Goal: Task Accomplishment & Management: Manage account settings

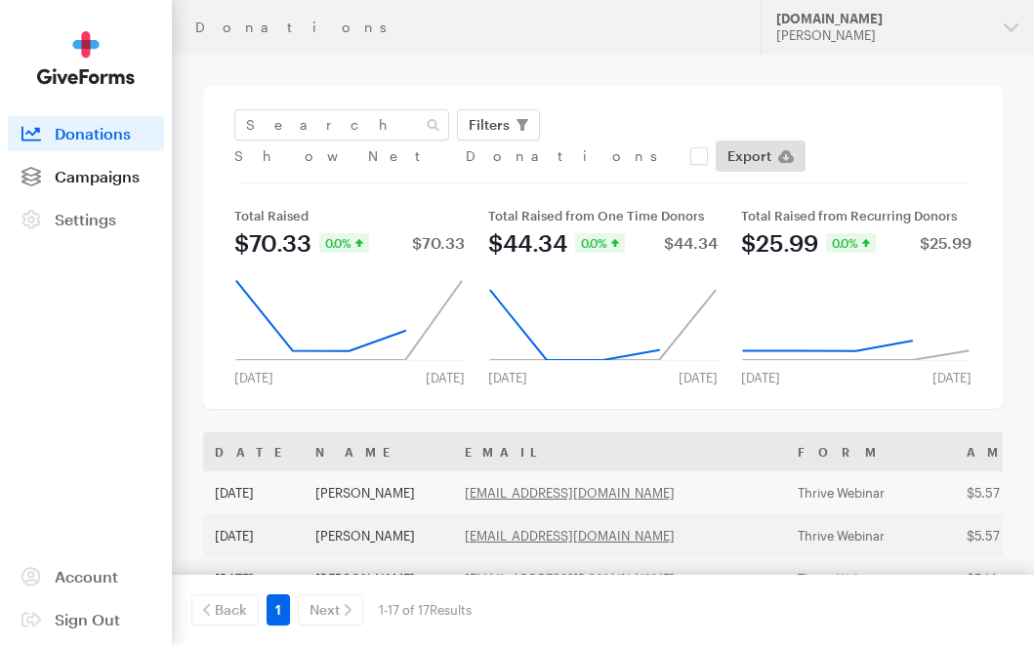
click at [81, 182] on span "Campaigns" at bounding box center [97, 176] width 85 height 19
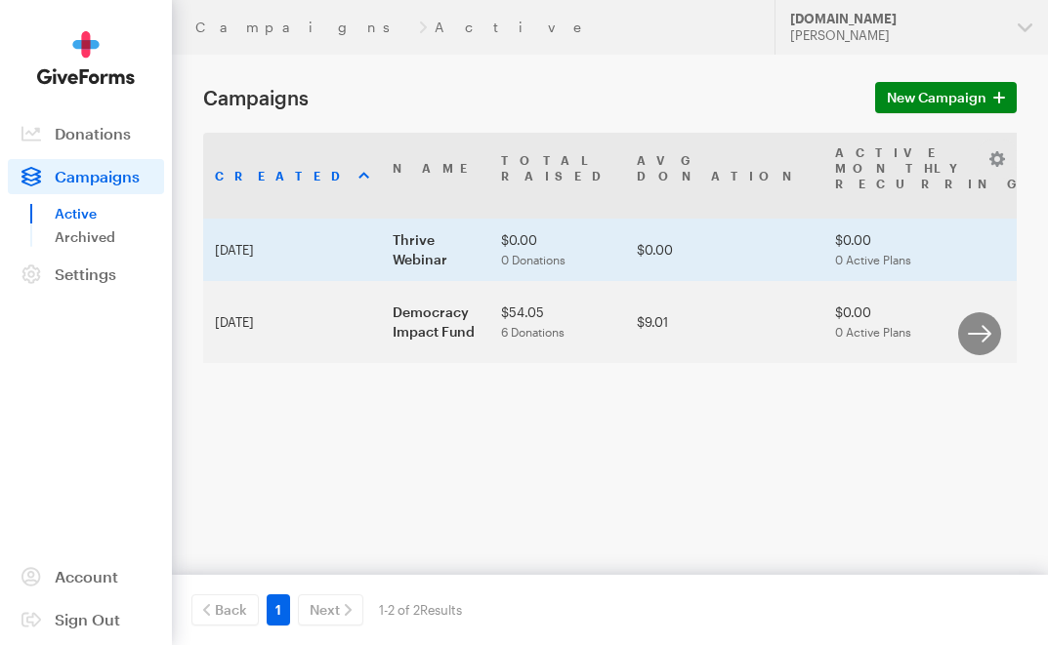
click at [381, 275] on td "Thrive Webinar" at bounding box center [435, 250] width 108 height 62
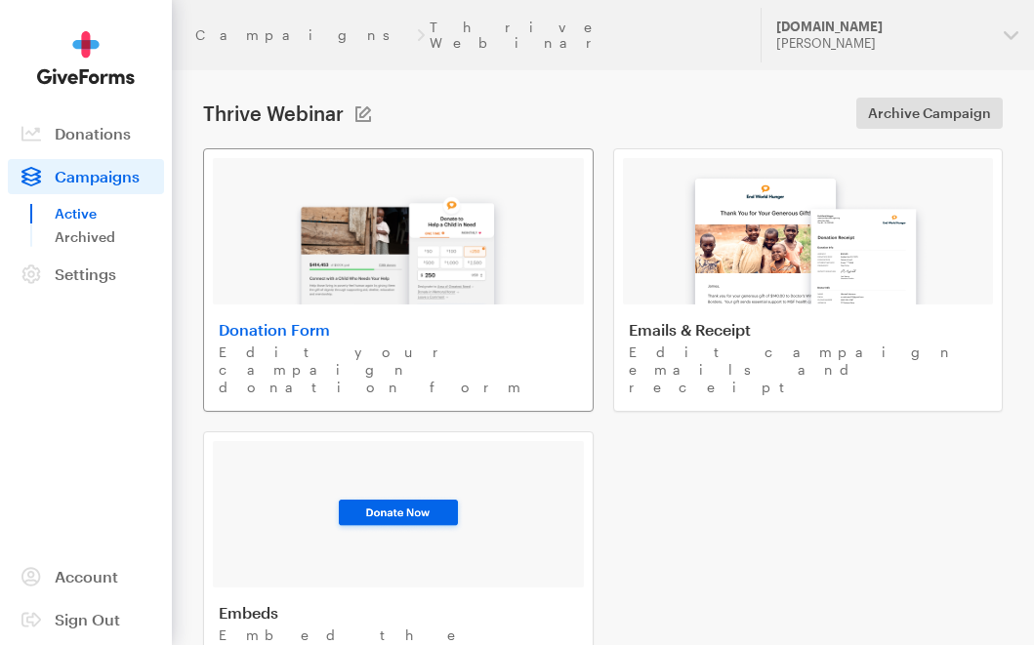
click at [431, 288] on img at bounding box center [398, 242] width 228 height 125
